Goal: Task Accomplishment & Management: Manage account settings

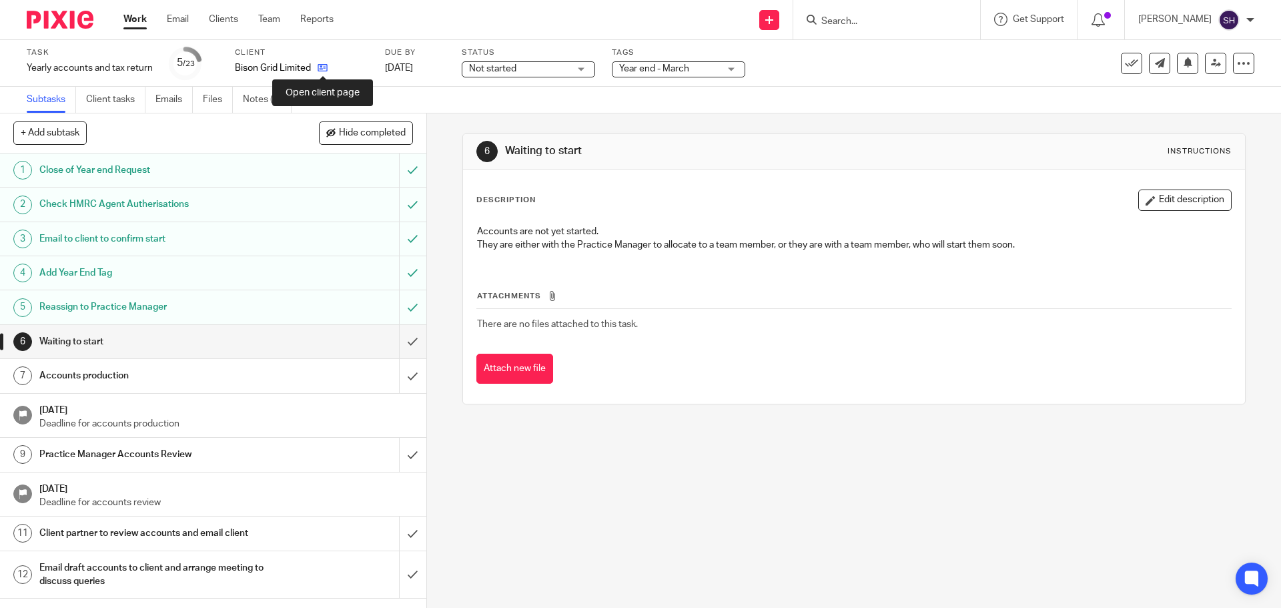
click at [321, 65] on icon at bounding box center [323, 68] width 10 height 10
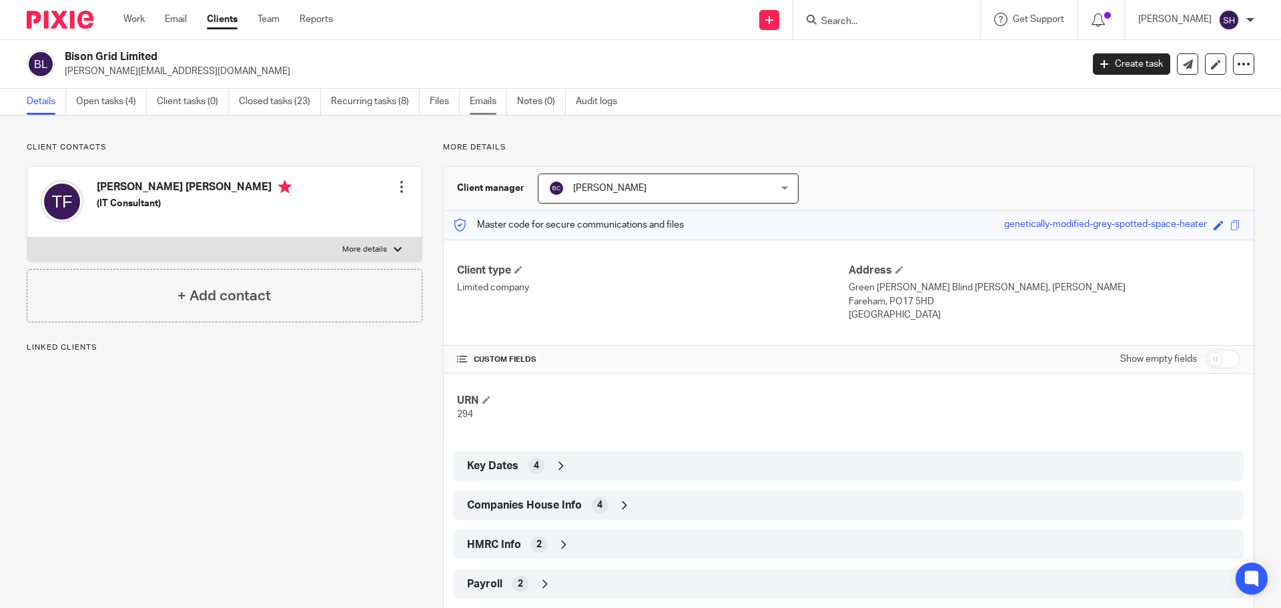
click at [502, 106] on link "Emails" at bounding box center [488, 102] width 37 height 26
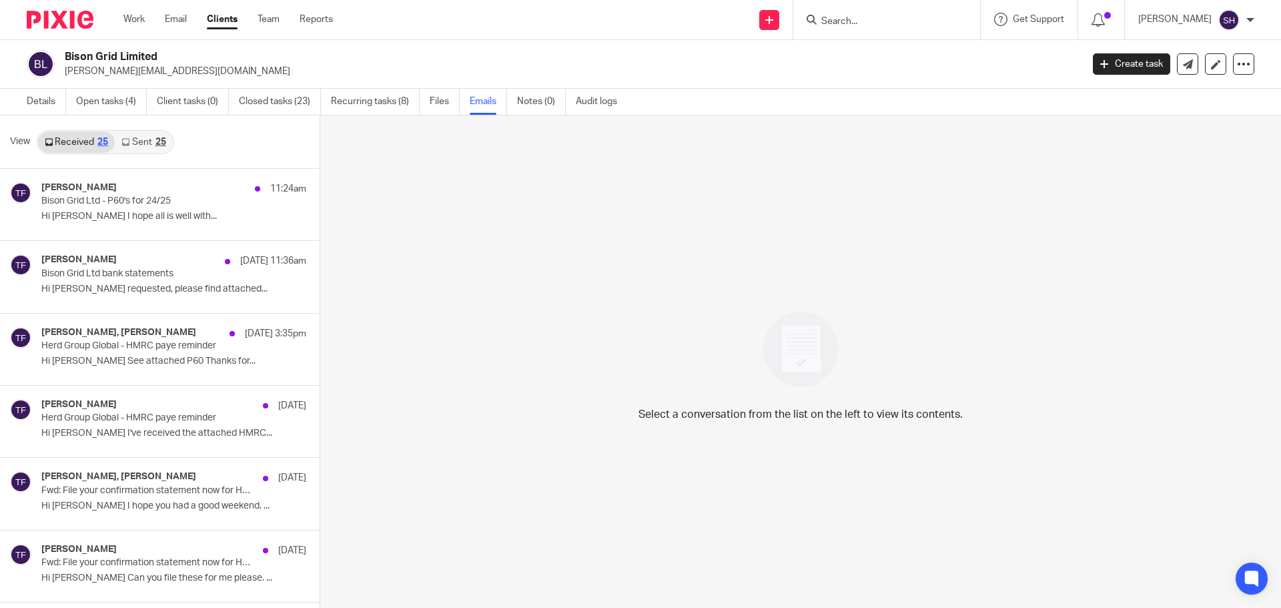
click at [148, 148] on link "Sent 25" at bounding box center [143, 141] width 57 height 21
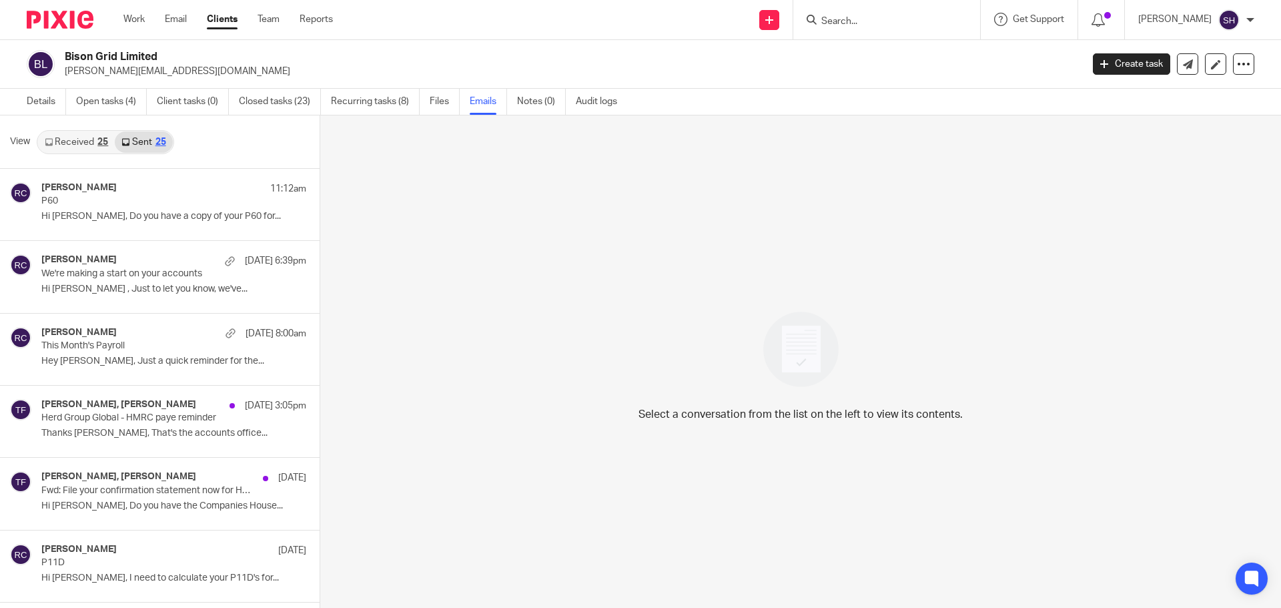
scroll to position [2, 0]
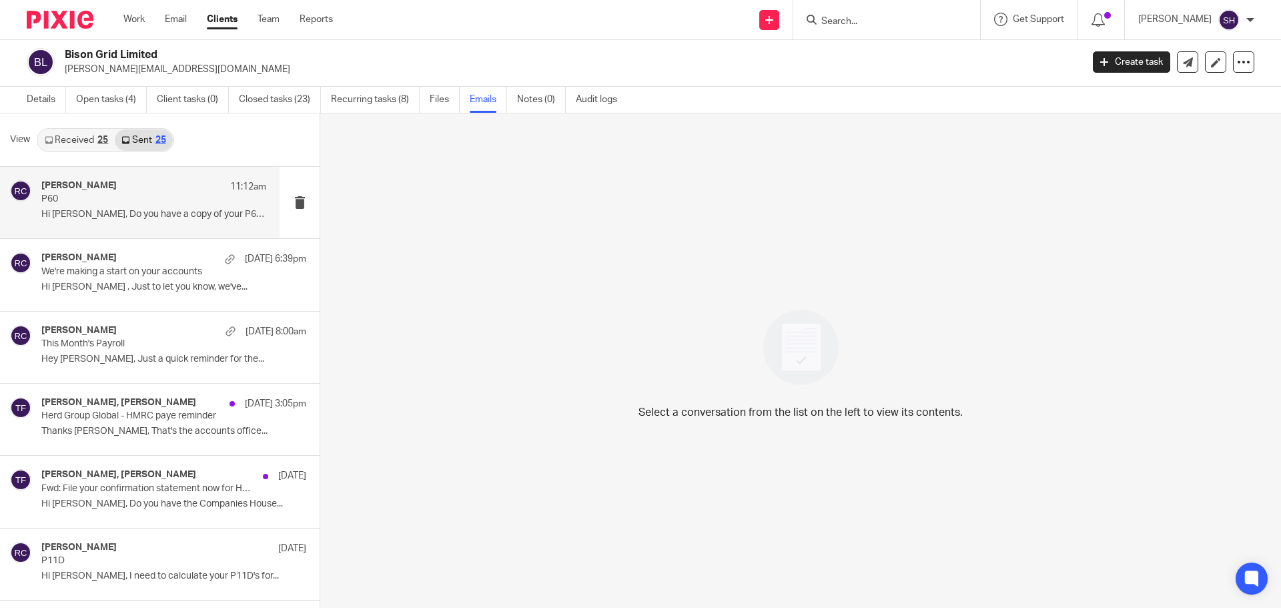
click at [139, 234] on div "Rebecca Cole 11:12am P60 Hi Tim, Do you have a copy of your P60 for..." at bounding box center [140, 202] width 280 height 71
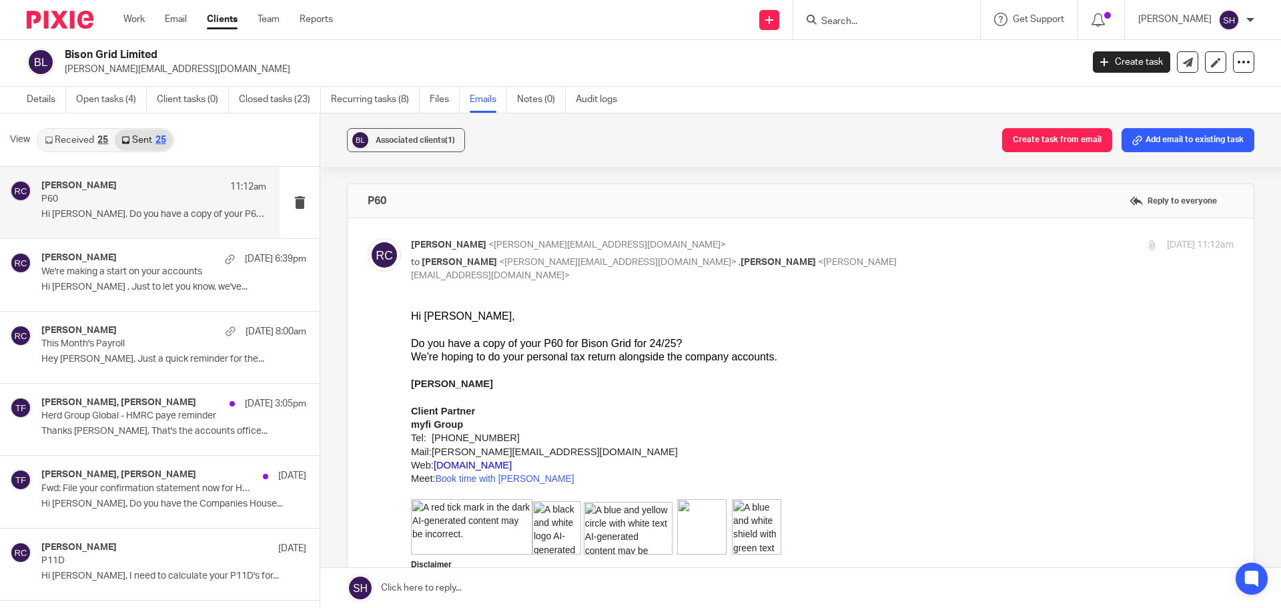
scroll to position [0, 0]
click at [77, 133] on link "Received 25" at bounding box center [76, 139] width 77 height 21
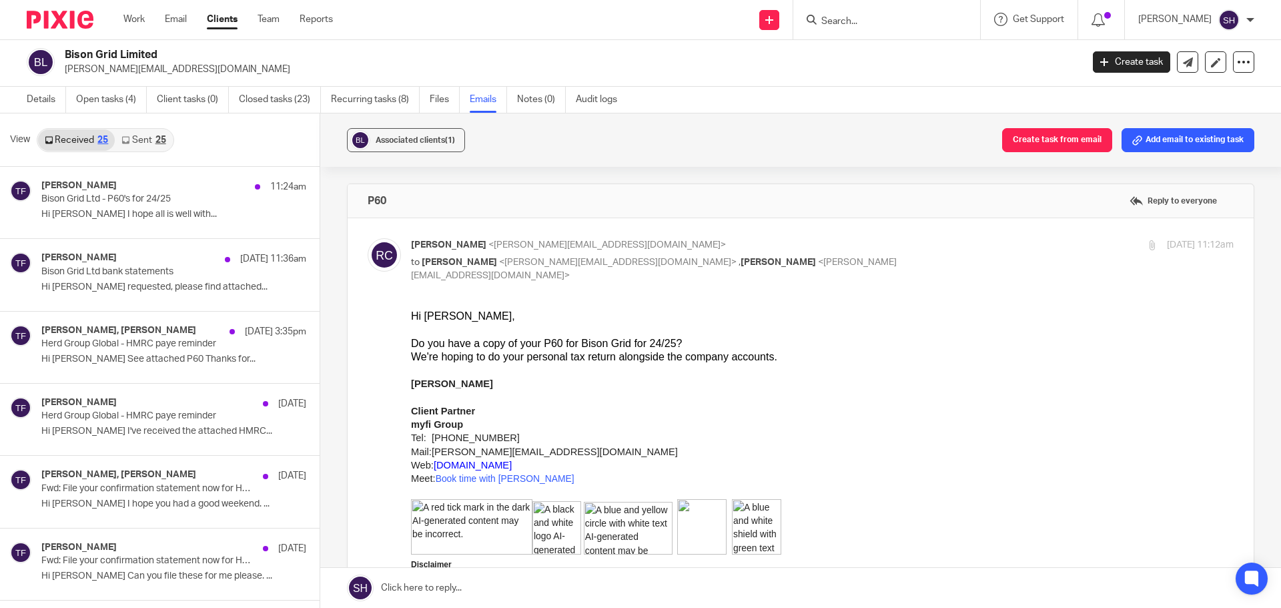
click at [151, 140] on link "Sent 25" at bounding box center [143, 139] width 57 height 21
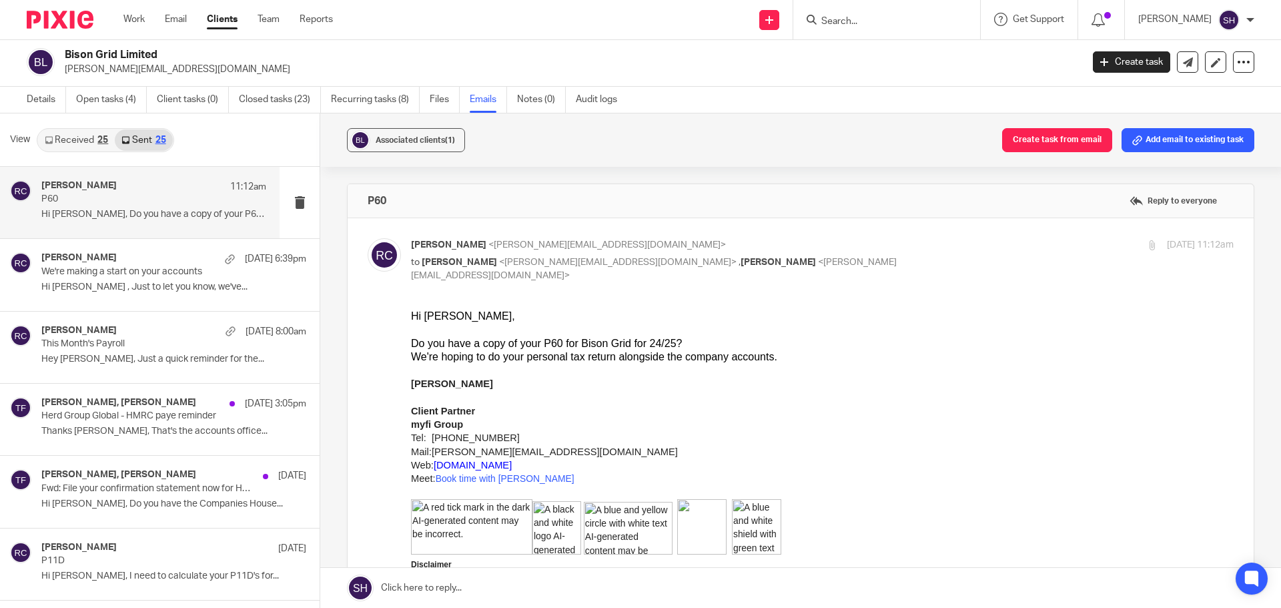
click at [92, 142] on link "Received 25" at bounding box center [76, 139] width 77 height 21
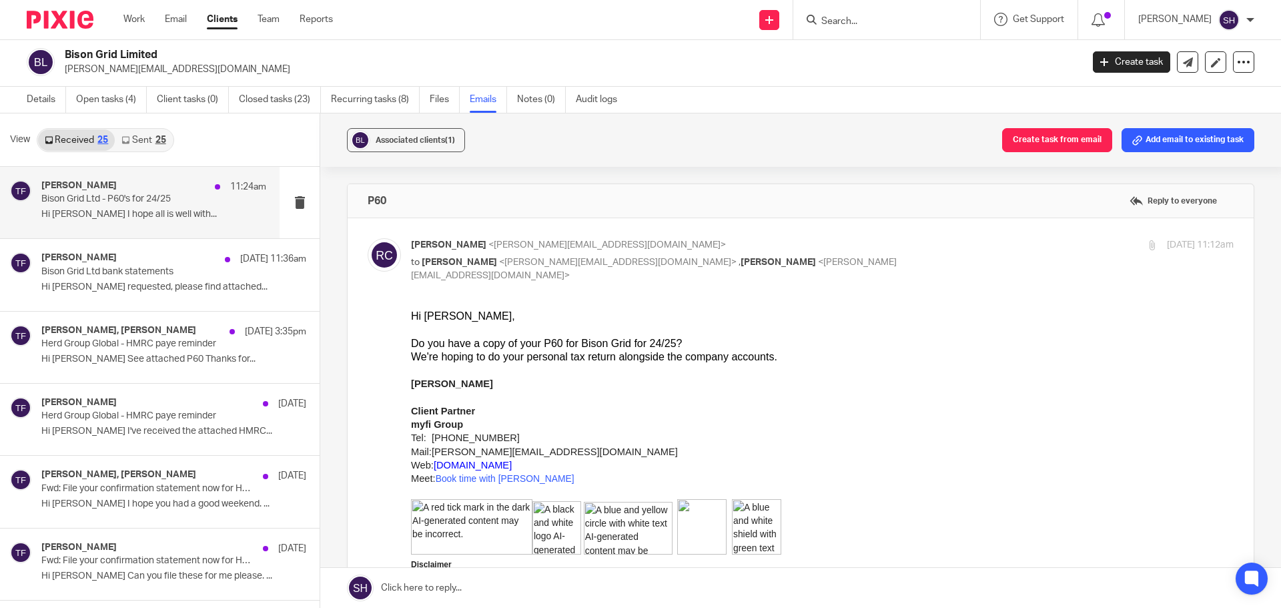
click at [145, 225] on div "Tim Fairchild 11:24am Bison Grid Ltd - P60's for 24/25 Hi Matt I hope all is we…" at bounding box center [140, 202] width 280 height 71
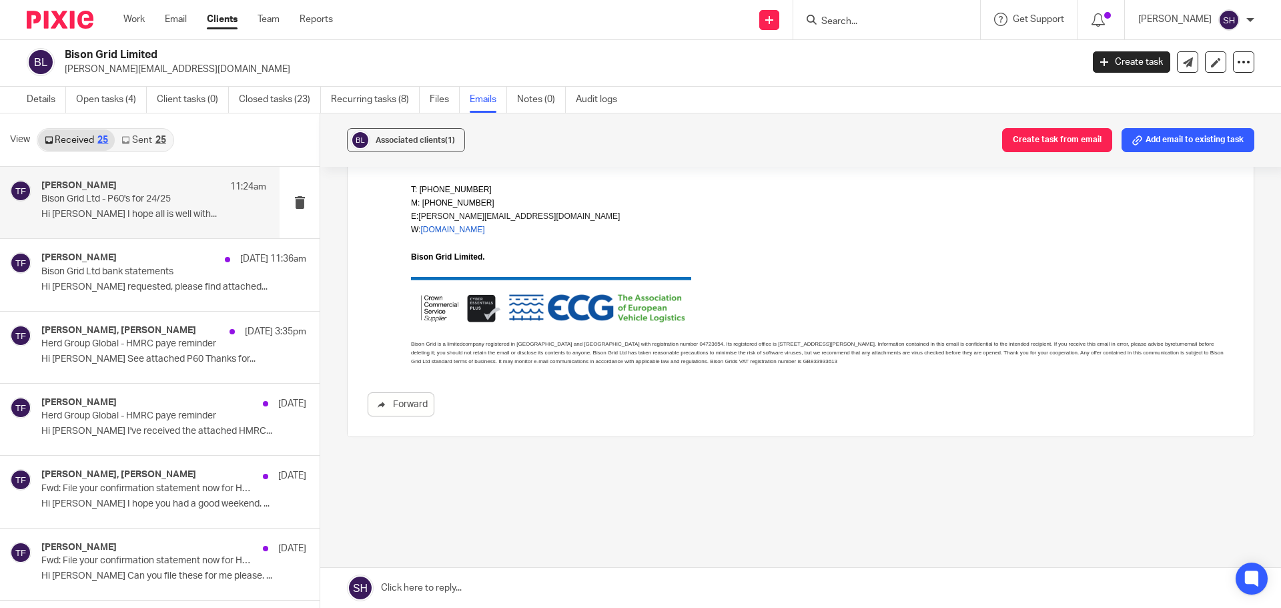
scroll to position [406, 0]
